Goal: Information Seeking & Learning: Learn about a topic

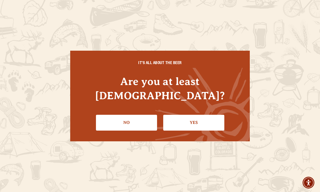
click at [192, 115] on link "Yes" at bounding box center [193, 123] width 61 height 16
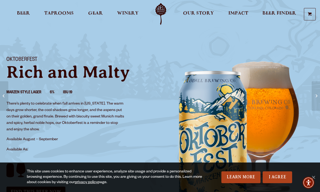
scroll to position [3, 0]
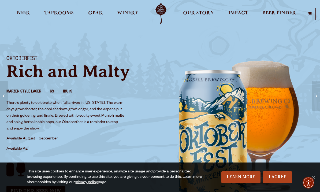
click at [59, 14] on span "Taprooms" at bounding box center [58, 13] width 29 height 4
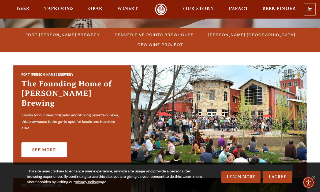
scroll to position [147, 0]
click at [45, 144] on link "See More" at bounding box center [44, 149] width 46 height 15
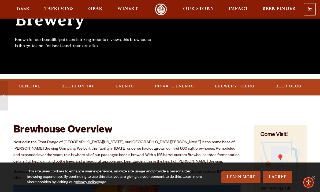
click at [123, 87] on link "Events" at bounding box center [125, 86] width 23 height 12
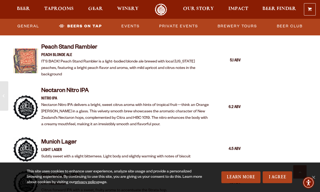
scroll to position [938, 0]
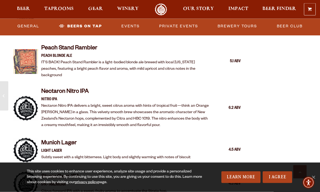
click at [130, 27] on link "Events" at bounding box center [130, 26] width 23 height 12
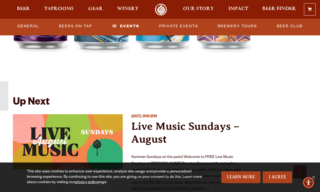
scroll to position [1918, 0]
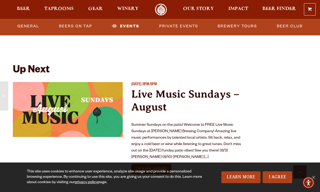
click at [152, 164] on link "Learn More" at bounding box center [151, 169] width 40 height 10
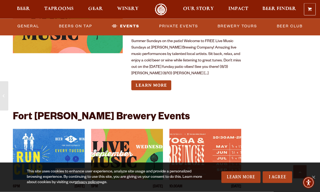
scroll to position [2002, 0]
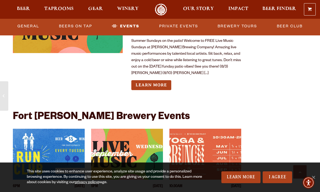
click at [279, 183] on link "I Agree" at bounding box center [277, 177] width 29 height 12
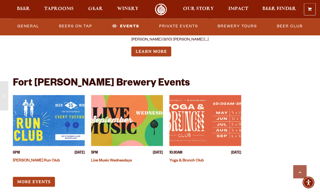
scroll to position [2035, 0]
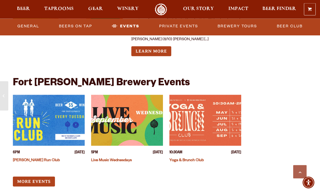
click at [35, 177] on link "More Events" at bounding box center [34, 182] width 42 height 10
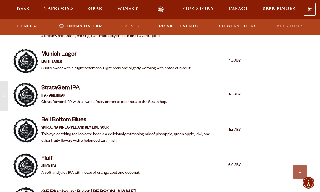
scroll to position [1013, 0]
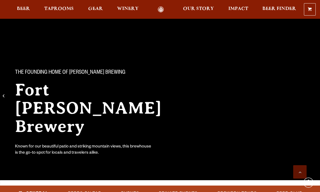
scroll to position [289, 0]
